Goal: Task Accomplishment & Management: Manage account settings

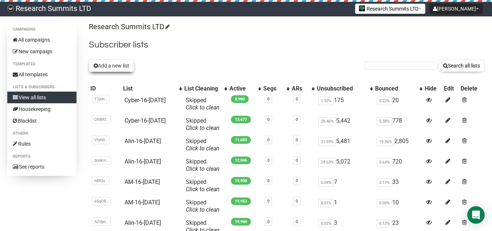
click at [116, 62] on button "Add a new list" at bounding box center [111, 65] width 45 height 12
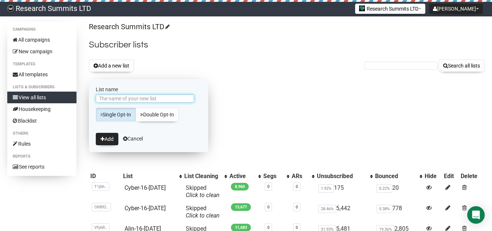
click at [168, 98] on input "List name" at bounding box center [145, 98] width 98 height 8
type input "Alin-17-Sep"
click at [104, 138] on icon "submit" at bounding box center [103, 138] width 4 height 5
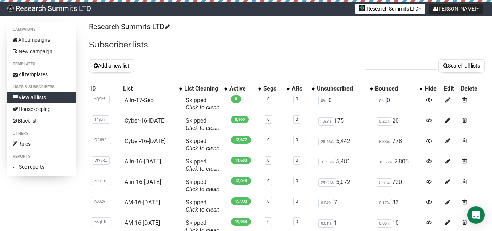
drag, startPoint x: 244, startPoint y: 58, endPoint x: 206, endPoint y: 60, distance: 38.3
click at [244, 58] on div "Research Summits LTD Subscriber lists Add a new list Search all lists List name…" at bounding box center [287, 174] width 396 height 305
click at [110, 68] on button "Add a new list" at bounding box center [111, 65] width 45 height 12
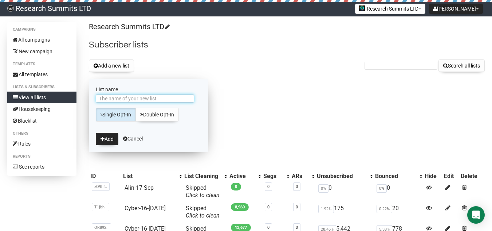
click at [119, 99] on input "List name" at bounding box center [145, 98] width 98 height 8
type input "Alin-17-Sep1"
click at [107, 134] on button "Add" at bounding box center [107, 139] width 23 height 12
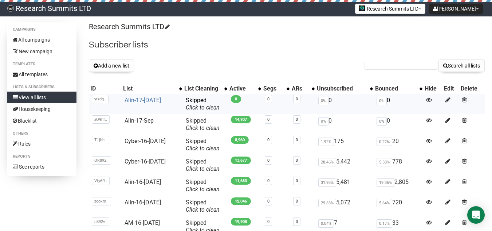
click at [142, 99] on link "Alin-17-[DATE]" at bounding box center [143, 100] width 36 height 7
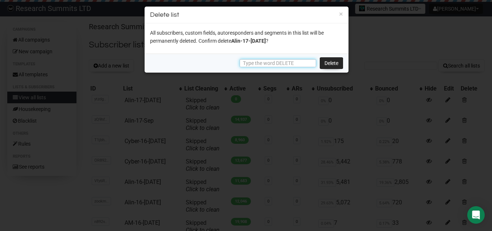
click at [253, 60] on input "text" at bounding box center [278, 63] width 77 height 8
type input "DELETE"
click at [336, 64] on link "Delete" at bounding box center [331, 63] width 23 height 12
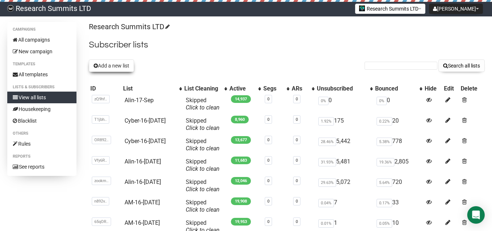
click at [107, 63] on button "Add a new list" at bounding box center [111, 65] width 45 height 12
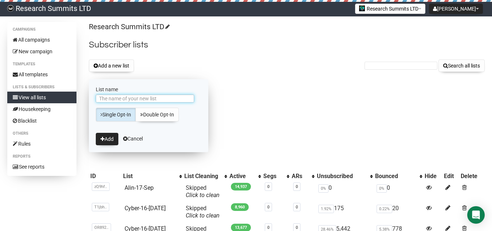
click at [160, 97] on input "List name" at bounding box center [145, 98] width 98 height 8
type input "Alin-17-Sep1"
click at [106, 136] on button "Add" at bounding box center [107, 139] width 23 height 12
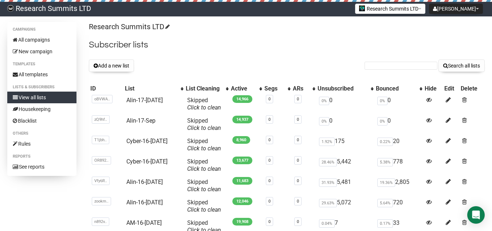
click at [124, 62] on button "Add a new list" at bounding box center [111, 65] width 45 height 12
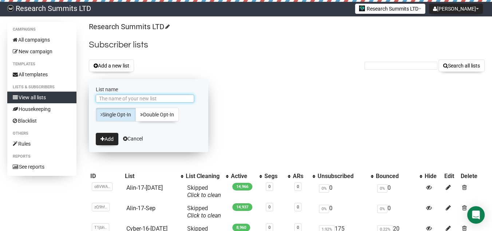
click at [123, 98] on input "List name" at bounding box center [145, 98] width 98 height 8
type input "Alin-17-[DATE]"
click at [99, 138] on button "Add" at bounding box center [107, 139] width 23 height 12
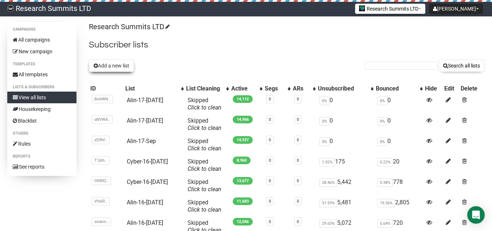
click at [130, 69] on button "Add a new list" at bounding box center [111, 65] width 45 height 12
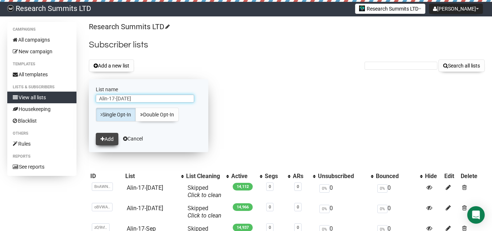
type input "Alin-17-[DATE]"
click at [114, 138] on button "Add" at bounding box center [107, 139] width 23 height 12
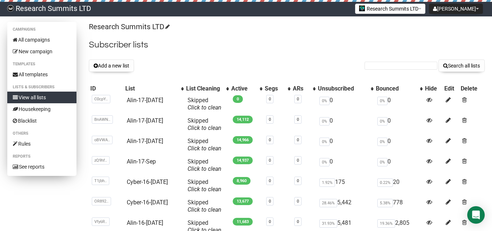
click at [55, 99] on link "View all lists" at bounding box center [41, 97] width 69 height 12
click at [44, 37] on link "All campaigns" at bounding box center [41, 40] width 69 height 12
